Goal: Task Accomplishment & Management: Use online tool/utility

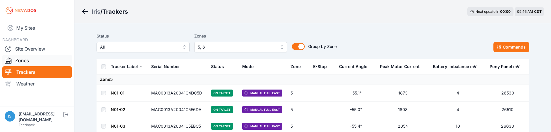
click at [40, 62] on link "Zones" at bounding box center [36, 61] width 69 height 12
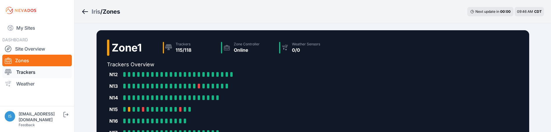
click at [42, 74] on link "Trackers" at bounding box center [36, 72] width 69 height 12
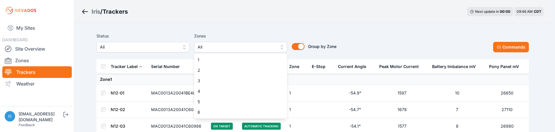
click at [282, 46] on button "All" at bounding box center [240, 47] width 93 height 10
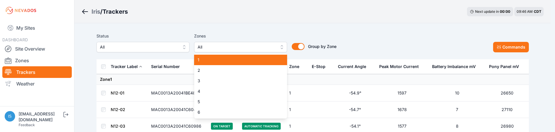
click at [271, 59] on span "1" at bounding box center [237, 60] width 79 height 6
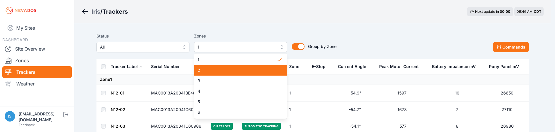
click at [259, 70] on span "2" at bounding box center [237, 70] width 79 height 6
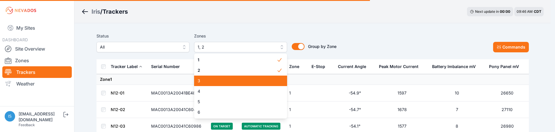
click at [251, 79] on span "3" at bounding box center [237, 81] width 79 height 6
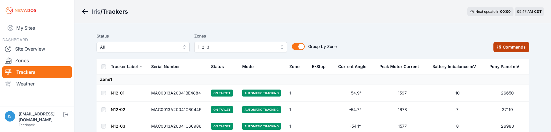
click at [515, 45] on button "Commands" at bounding box center [511, 47] width 36 height 10
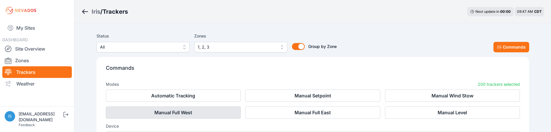
click at [206, 113] on button "Manual Full West" at bounding box center [173, 112] width 135 height 12
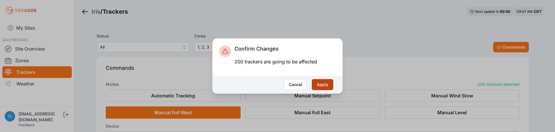
click at [322, 86] on button "Apply" at bounding box center [323, 84] width 22 height 11
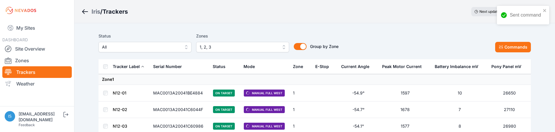
click at [282, 48] on button "1, 2, 3" at bounding box center [242, 47] width 93 height 10
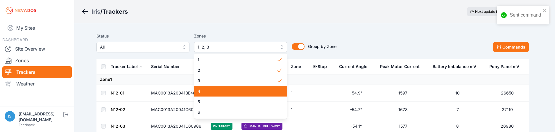
click at [268, 90] on span "4" at bounding box center [237, 91] width 79 height 6
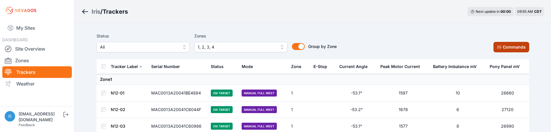
click at [511, 47] on button "Commands" at bounding box center [511, 47] width 36 height 10
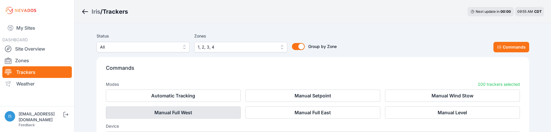
click at [217, 111] on button "Manual Full West" at bounding box center [173, 112] width 135 height 12
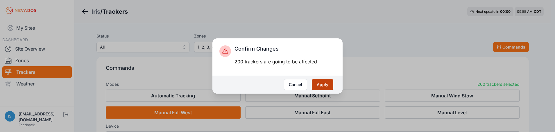
click at [322, 84] on button "Apply" at bounding box center [323, 84] width 22 height 11
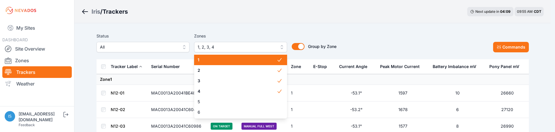
click at [282, 46] on button "1, 2, 3, 4" at bounding box center [240, 47] width 93 height 10
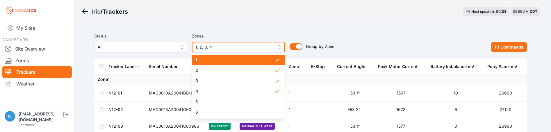
click at [282, 46] on button "1, 2, 3, 4" at bounding box center [238, 47] width 93 height 10
